Goal: Transaction & Acquisition: Purchase product/service

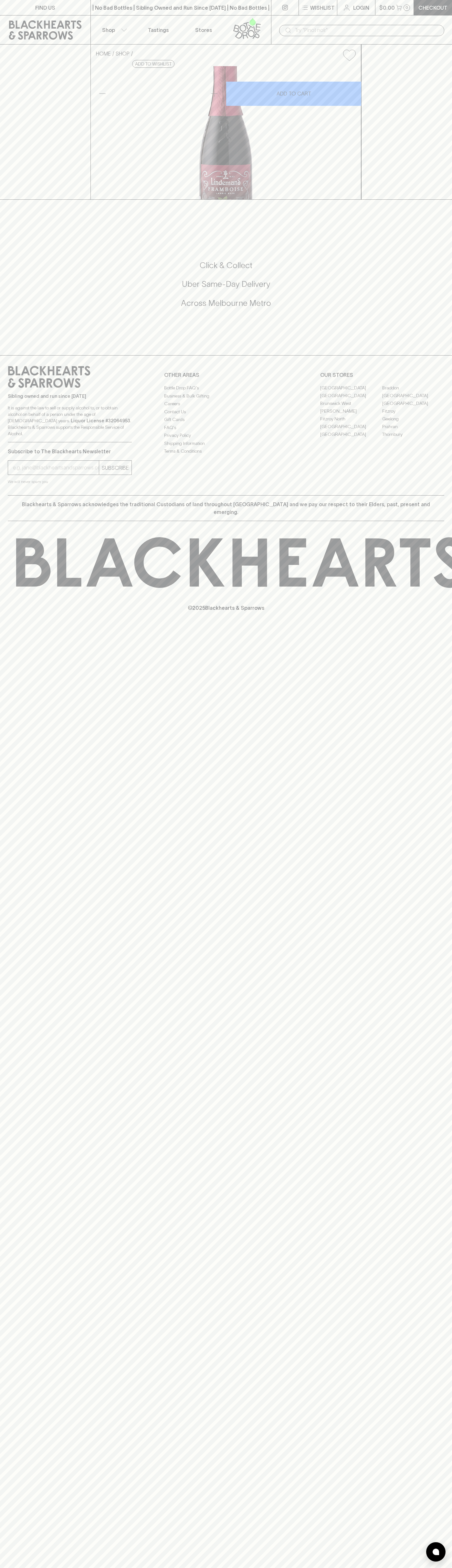
click at [448, 0] on link "Checkout" at bounding box center [433, 7] width 38 height 15
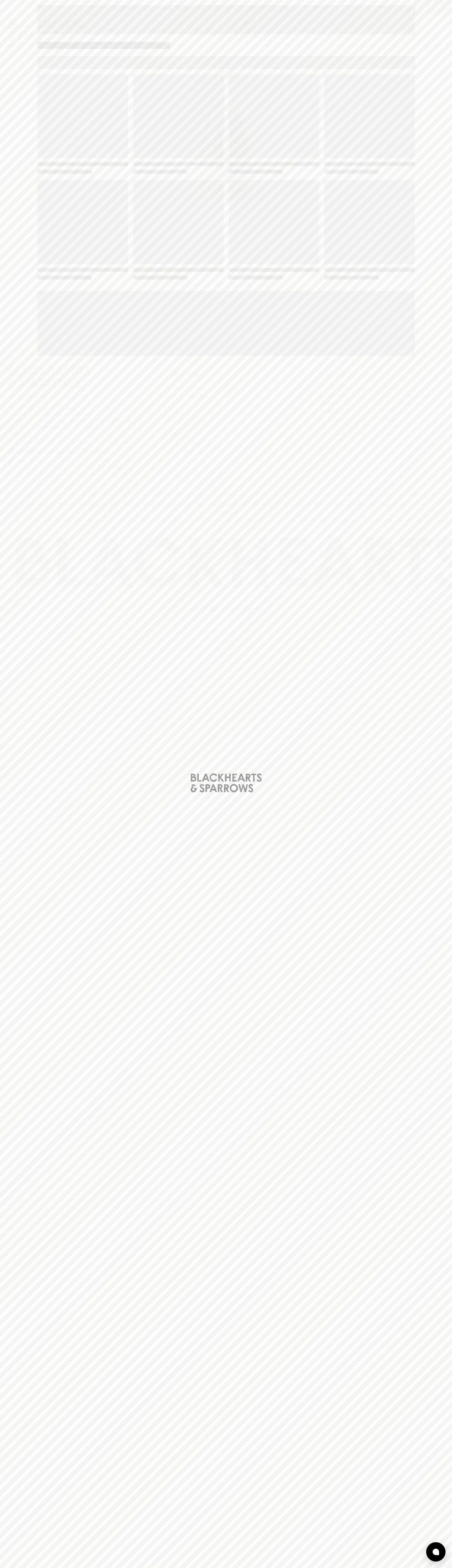
click at [420, 1058] on div "Loading" at bounding box center [226, 784] width 452 height 1568
click at [161, 1567] on html "FIND US | No Bad Bottles | Sibling Owned and Run Since [DATE] | No Bad Bottles …" at bounding box center [226, 784] width 452 height 1568
click at [18, 1106] on div "Loading" at bounding box center [226, 784] width 452 height 1568
